Goal: Information Seeking & Learning: Compare options

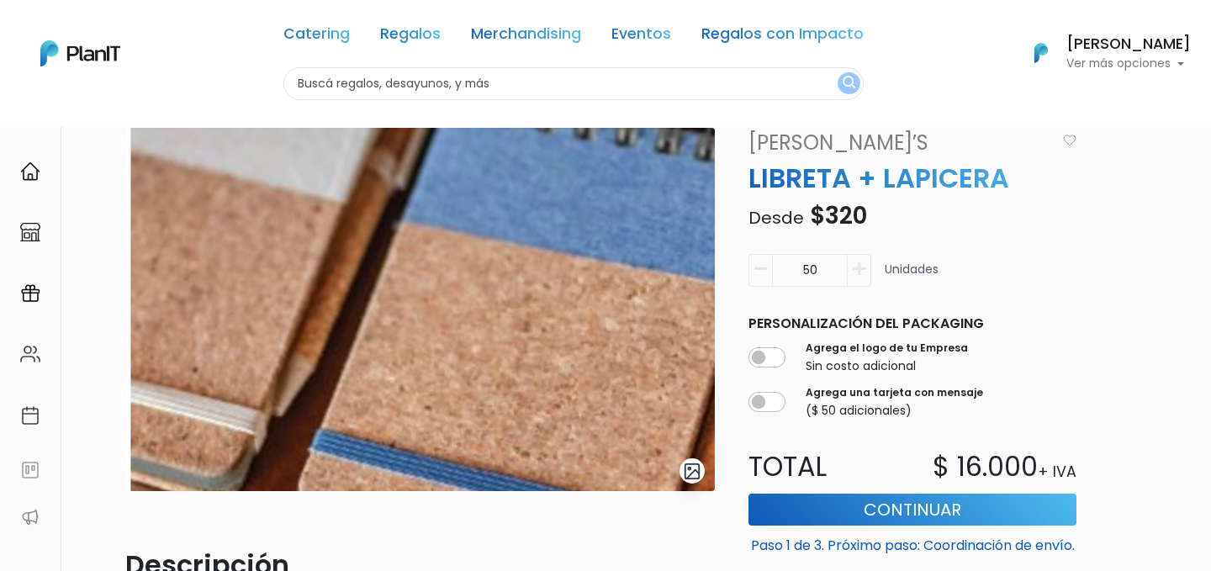
scroll to position [12, 0]
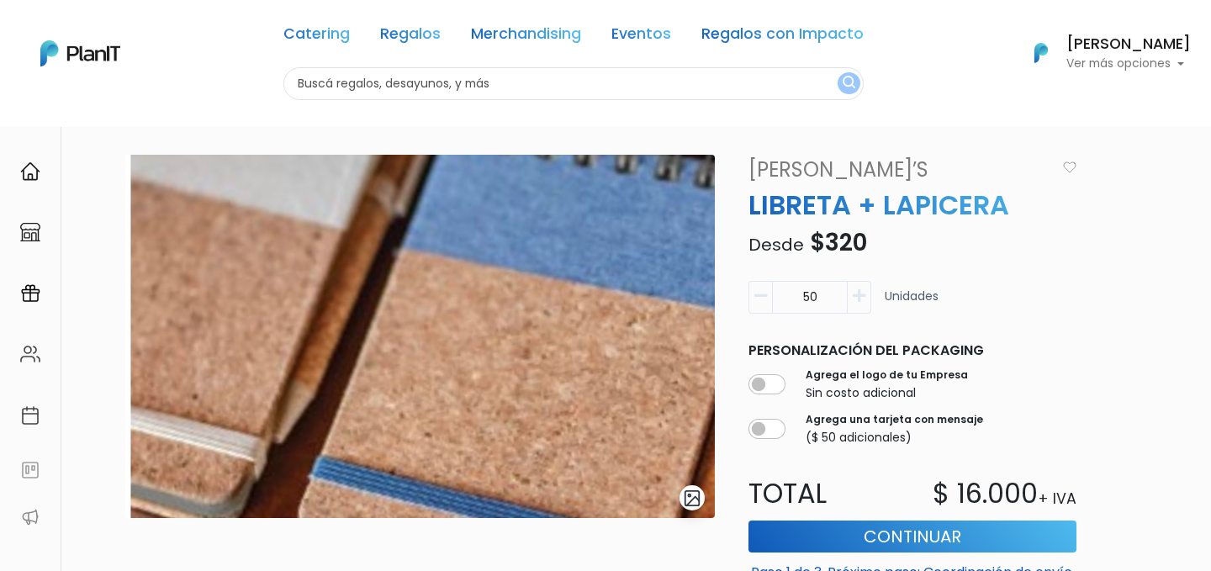
click at [695, 510] on button "submit" at bounding box center [691, 497] width 25 height 25
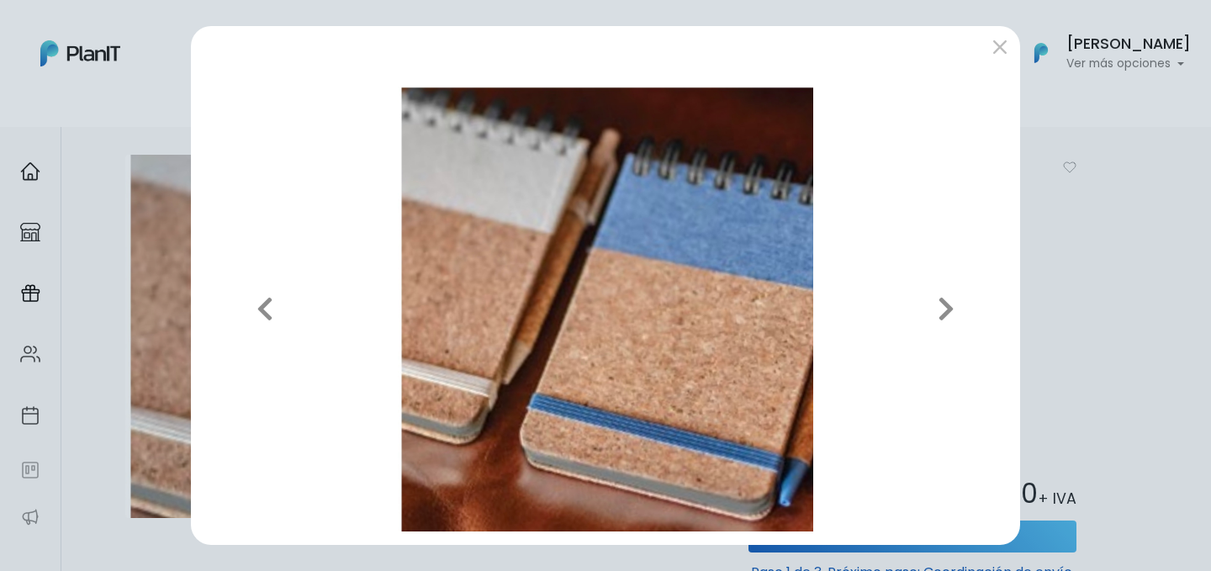
click at [1035, 347] on div "Previous Next" at bounding box center [605, 285] width 1211 height 571
click at [1045, 304] on div "Previous Next" at bounding box center [605, 285] width 1211 height 571
click at [1006, 40] on button "submit" at bounding box center [999, 47] width 27 height 27
